Goal: Task Accomplishment & Management: Manage account settings

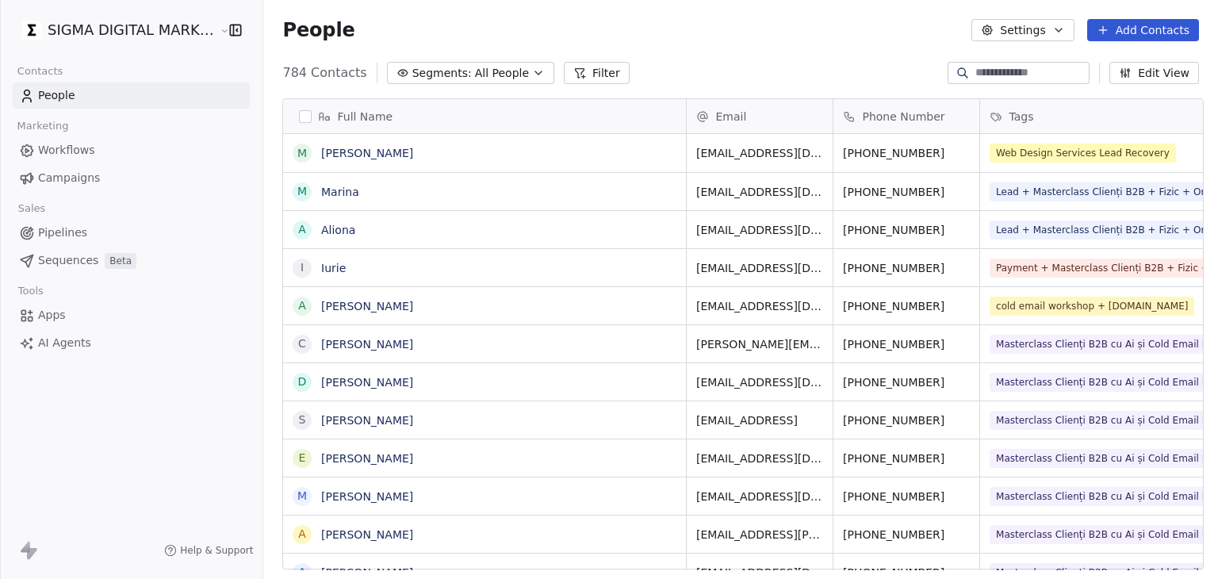
scroll to position [13, 13]
click at [59, 35] on html "SIGMA DIGITAL MARKETING SRL Contacts People Marketing Workflows Campaigns Sales…" at bounding box center [609, 289] width 1218 height 579
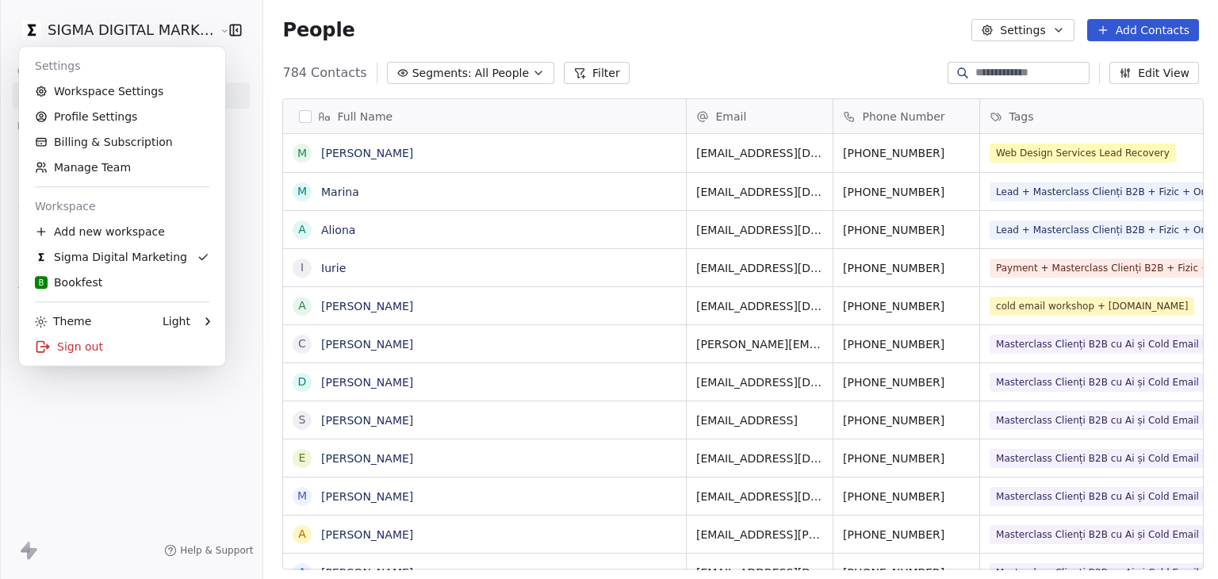
click at [495, 48] on html "SIGMA DIGITAL MARKETING SRL Contacts People Marketing Workflows Campaigns Sales…" at bounding box center [609, 289] width 1218 height 579
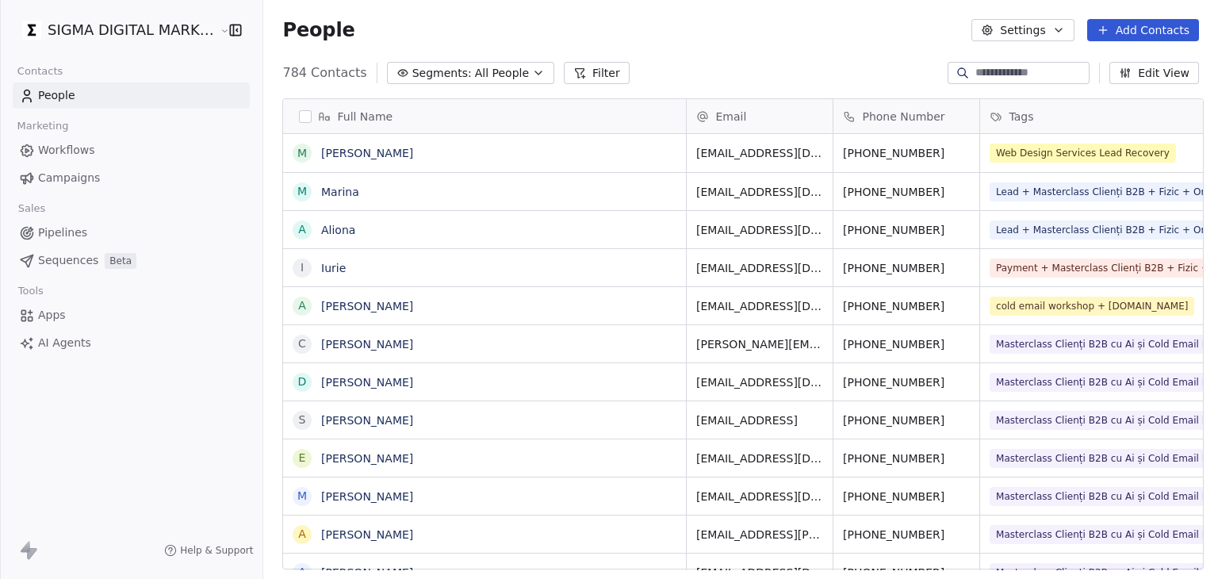
click at [88, 145] on span "Workflows" at bounding box center [66, 150] width 57 height 17
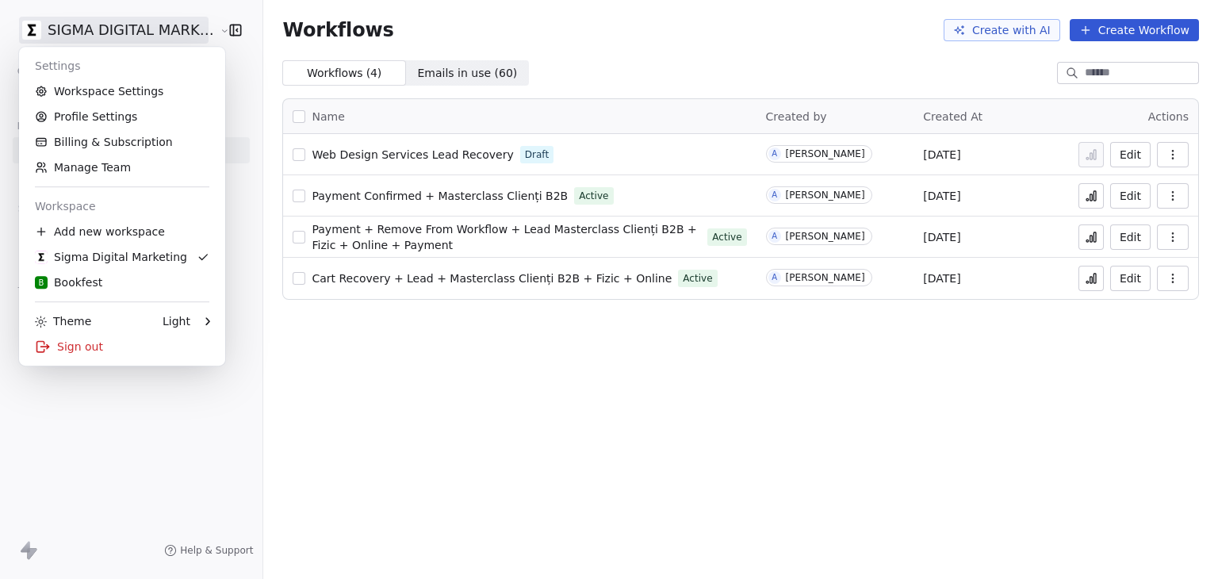
click at [79, 33] on html "SIGMA DIGITAL MARKETING SRL Contacts People Marketing Workflows Campaigns Sales…" at bounding box center [609, 289] width 1218 height 579
click at [73, 350] on div "Sign out" at bounding box center [121, 346] width 193 height 25
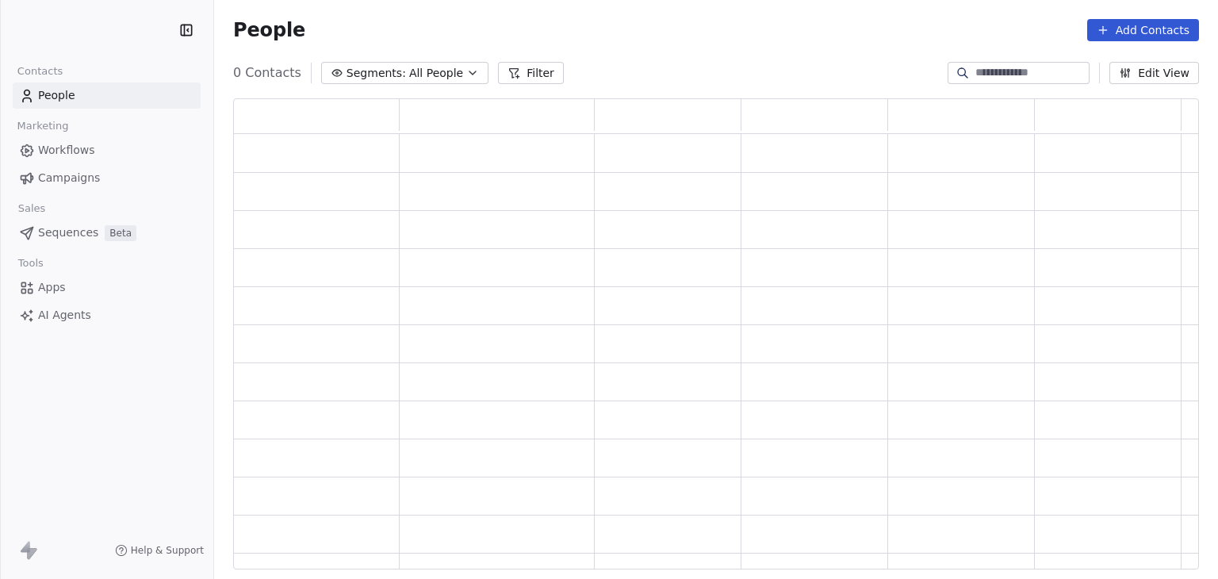
scroll to position [458, 953]
